Goal: Transaction & Acquisition: Book appointment/travel/reservation

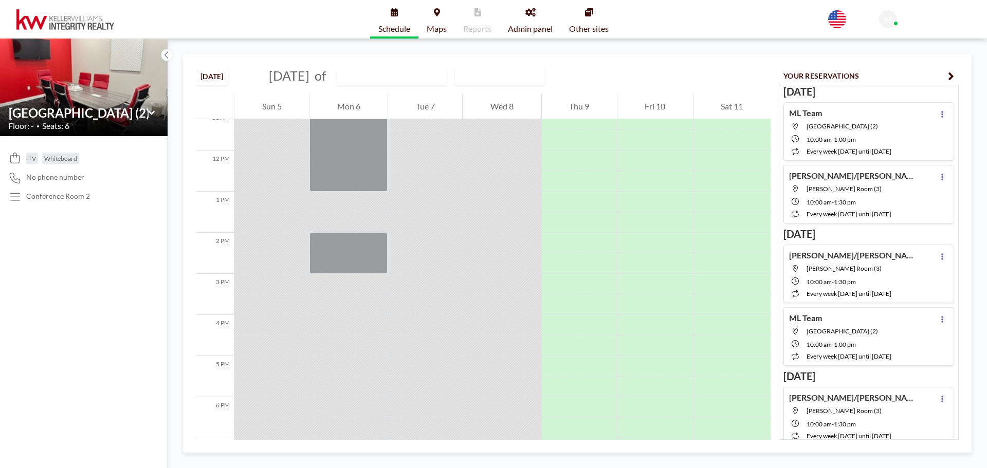
scroll to position [463, 0]
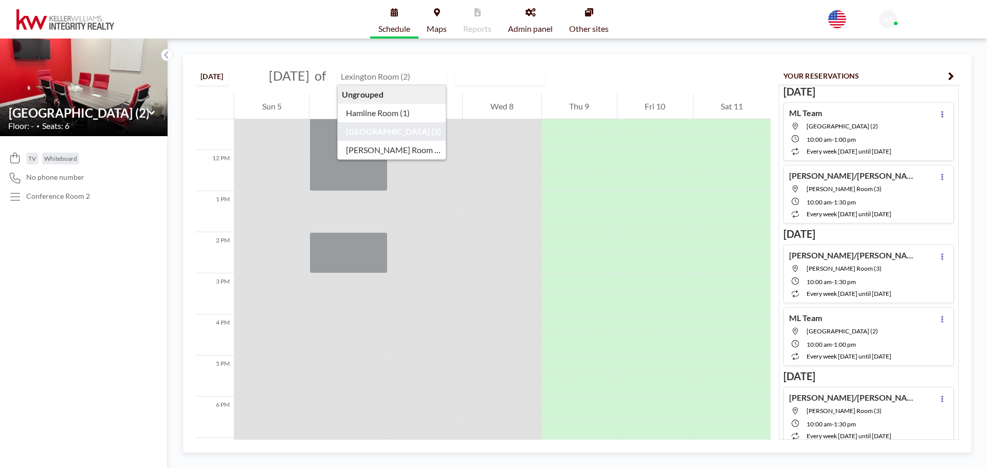
click at [382, 71] on input "text" at bounding box center [386, 76] width 99 height 17
type input "Hamline Room (1)"
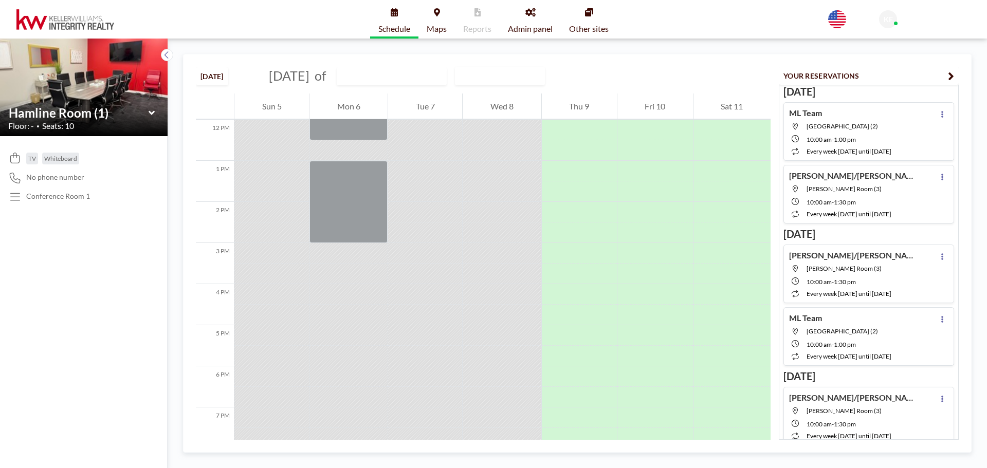
scroll to position [514, 0]
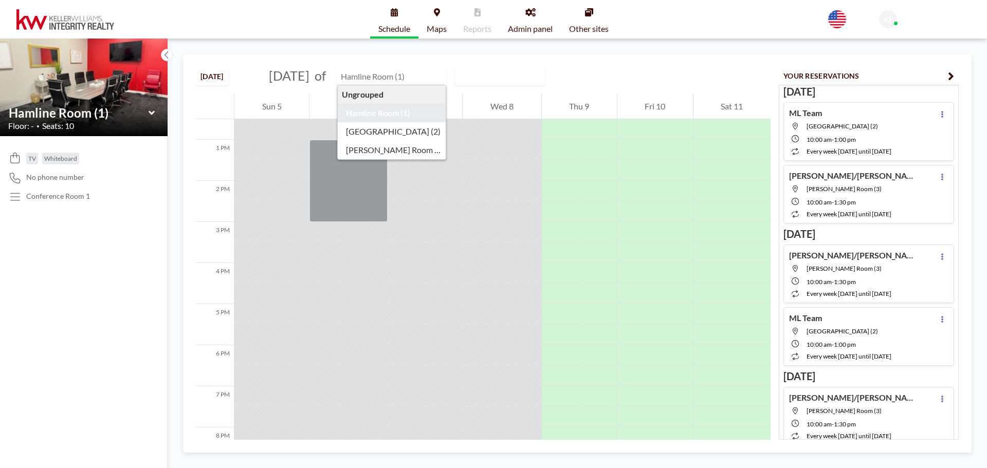
click at [425, 68] on input "text" at bounding box center [386, 76] width 99 height 17
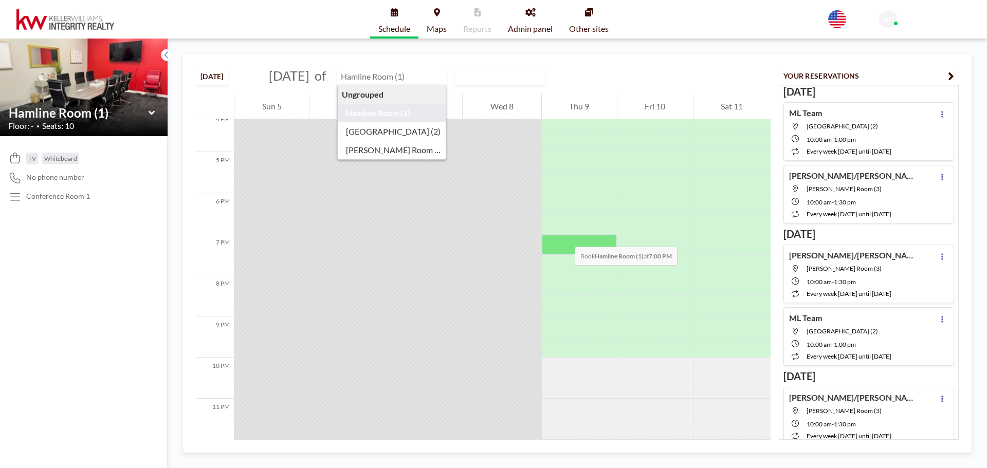
scroll to position [672, 0]
type input "Hamline Room (1)"
click at [645, 70] on div "[DATE] [DATE] of [GEOGRAPHIC_DATA] (1) Ungrouped Hamline Room (1) [GEOGRAPHIC_D…" at bounding box center [483, 74] width 575 height 39
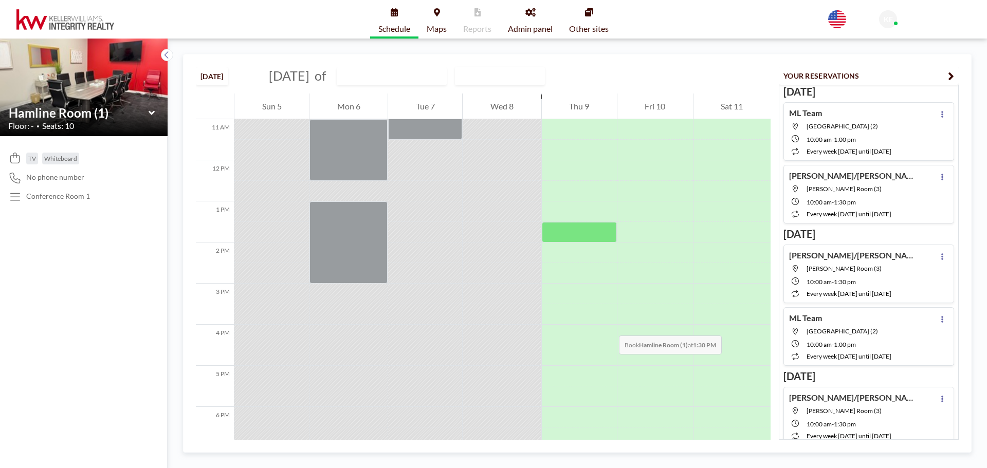
scroll to position [466, 0]
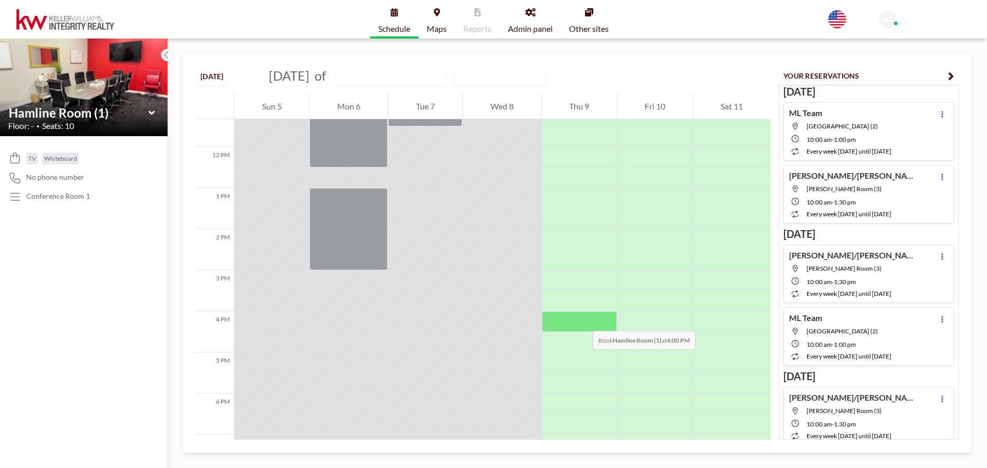
click at [583, 321] on div at bounding box center [579, 322] width 75 height 21
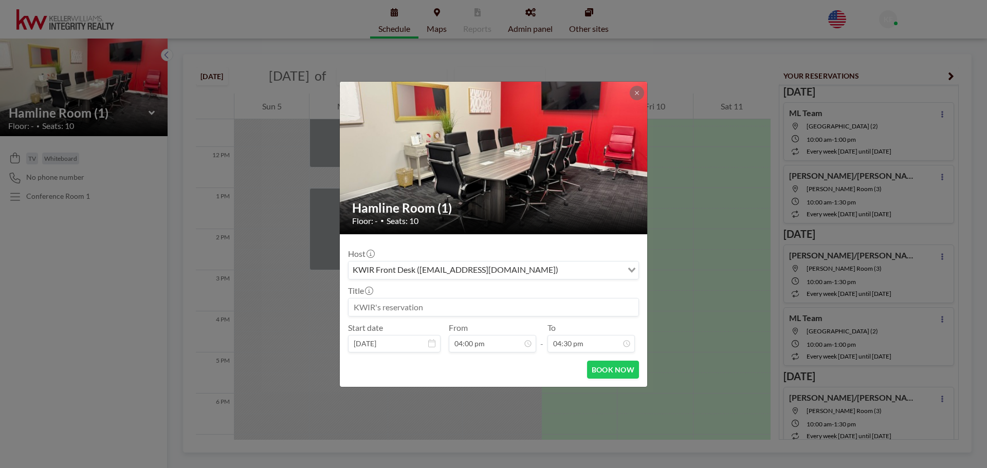
scroll to position [202, 0]
click at [463, 312] on input at bounding box center [494, 307] width 290 height 17
type input "[PERSON_NAME]"
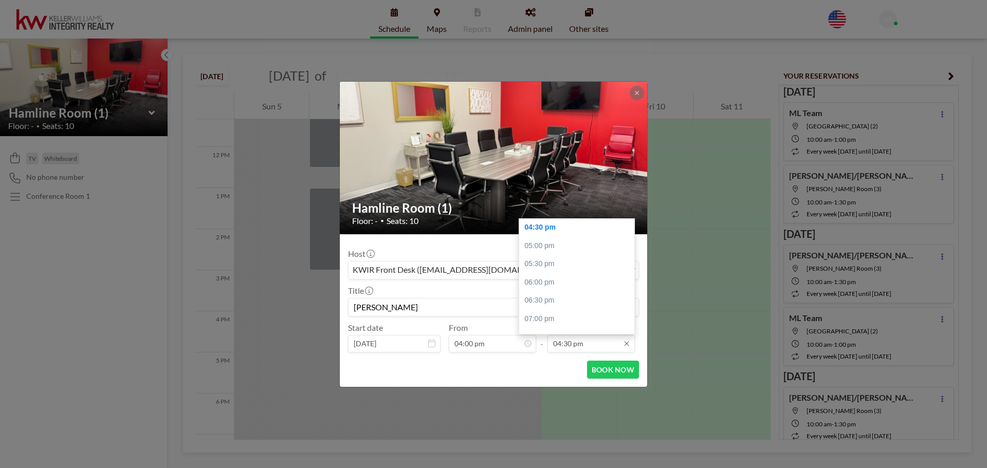
click at [569, 344] on input "04:30 pm" at bounding box center [591, 343] width 87 height 17
click at [537, 281] on div "06:00 pm" at bounding box center [579, 283] width 120 height 19
type input "06:00 pm"
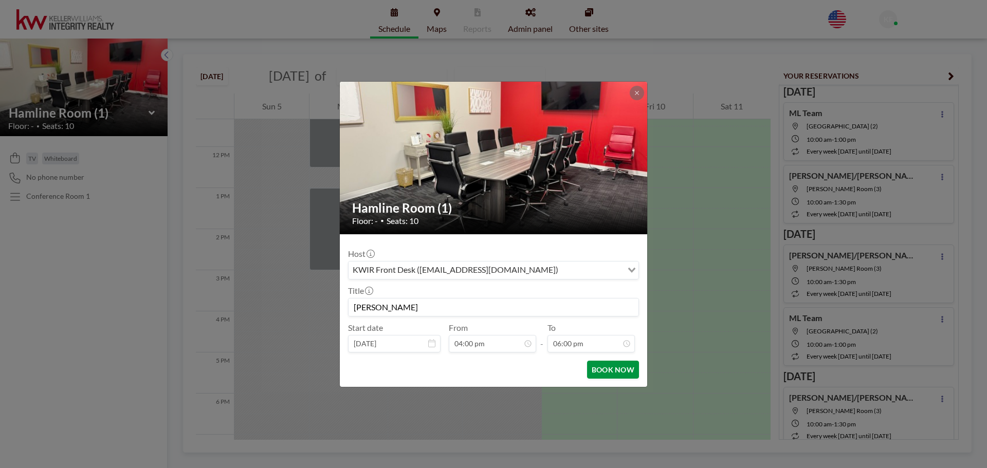
scroll to position [659, 0]
click at [611, 372] on button "BOOK NOW" at bounding box center [613, 370] width 52 height 18
